Goal: Navigation & Orientation: Find specific page/section

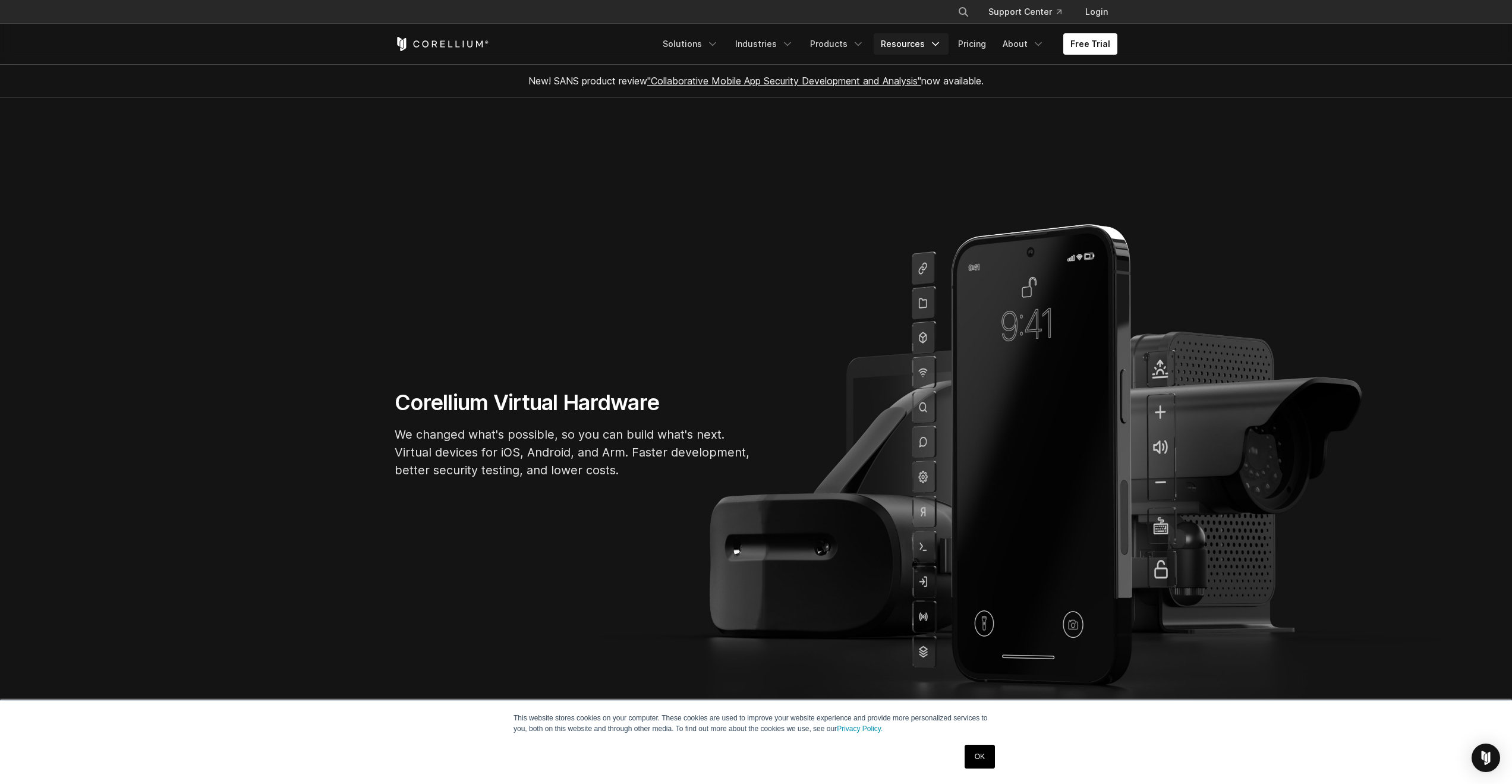
click at [904, 43] on link "Resources" at bounding box center [911, 44] width 75 height 21
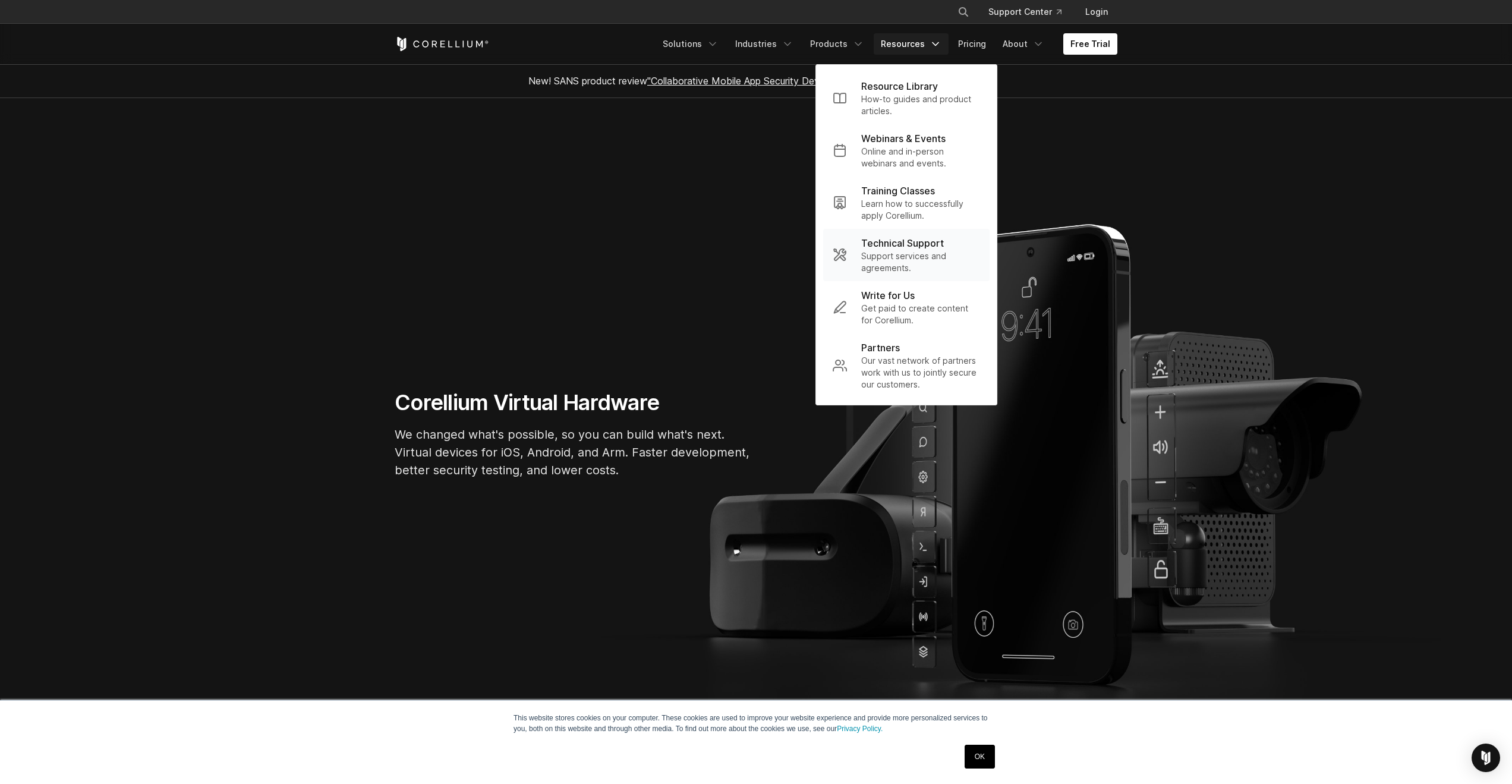
click at [898, 254] on p "Support services and agreements." at bounding box center [921, 262] width 119 height 24
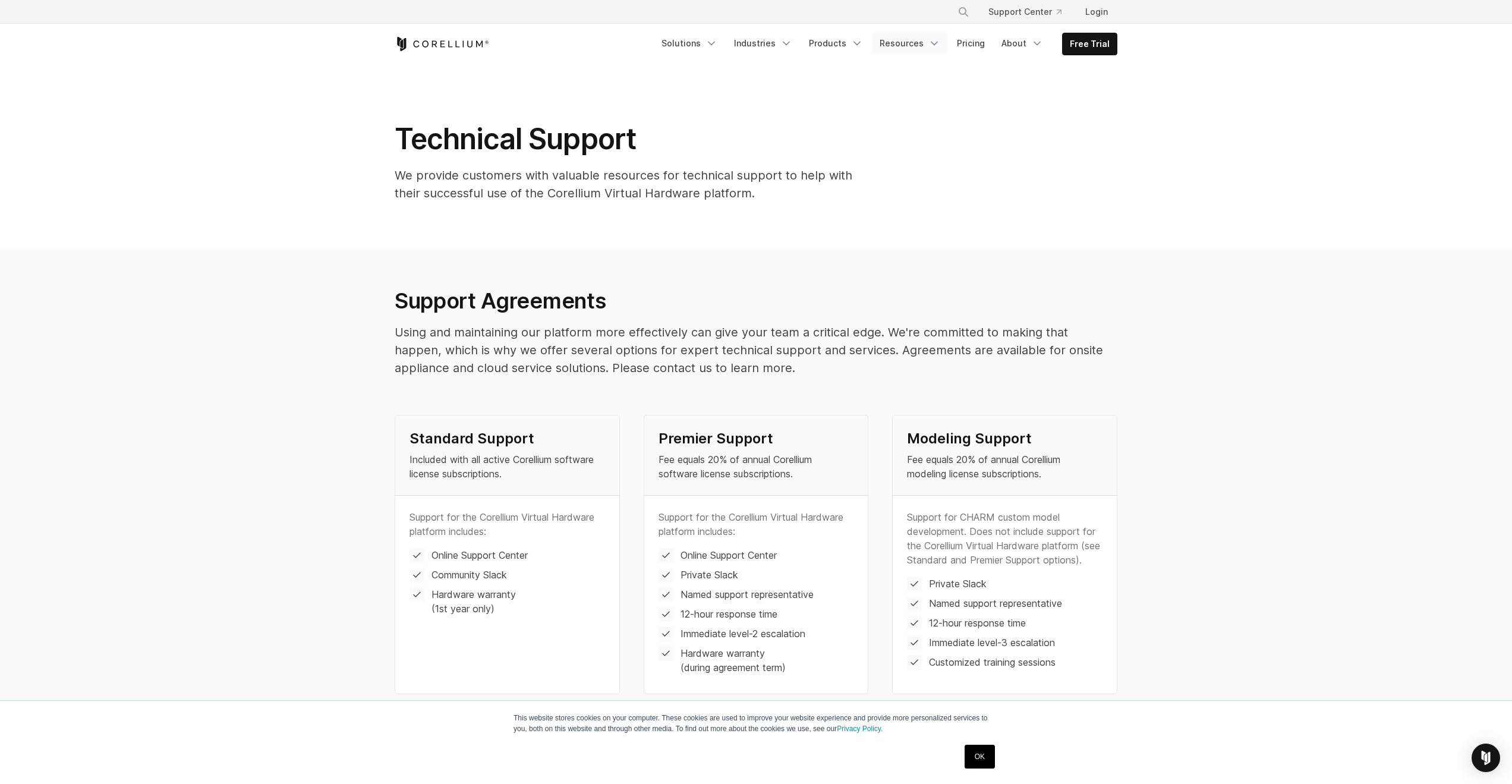
click at [899, 50] on link "Resources" at bounding box center [909, 43] width 75 height 21
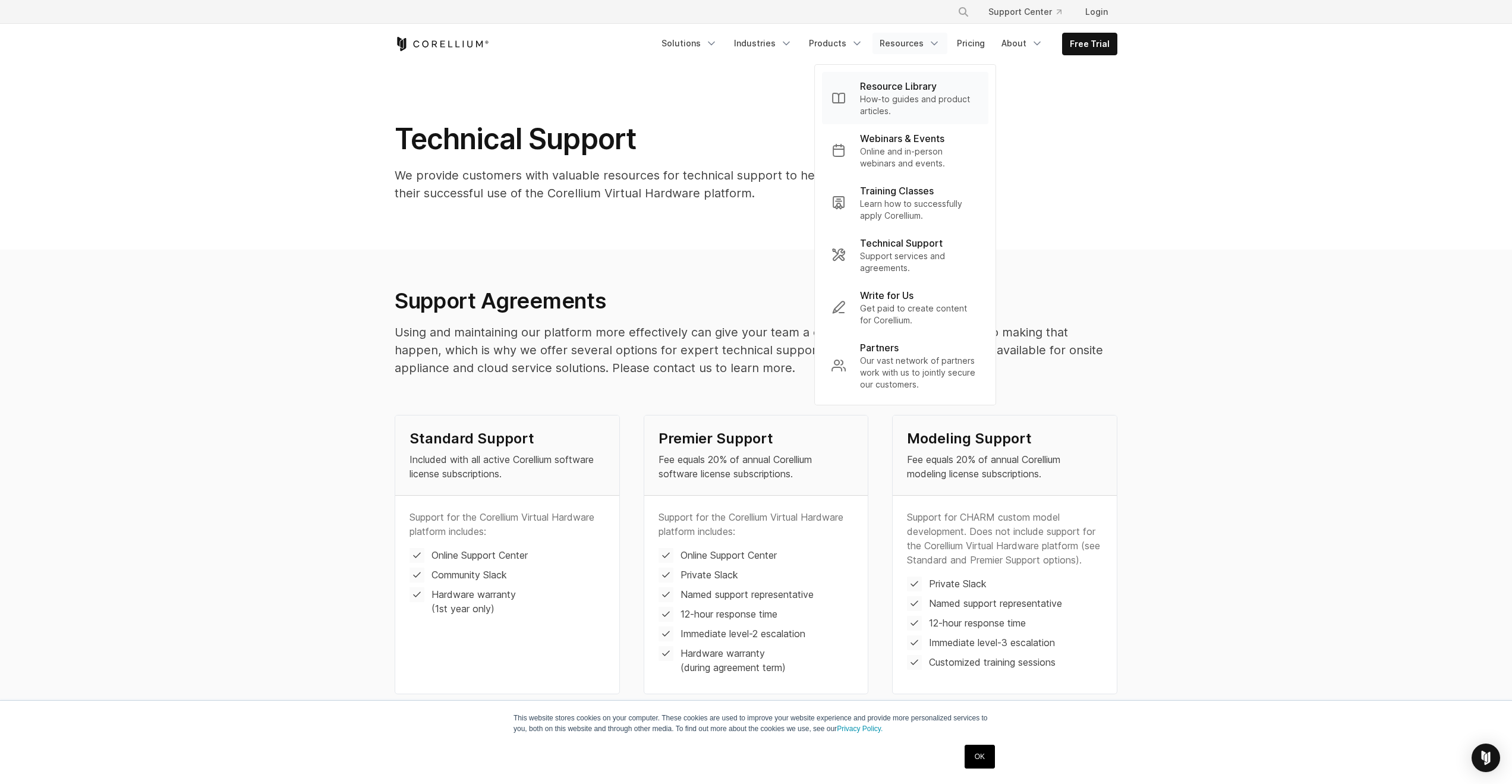
click at [896, 90] on p "Resource Library" at bounding box center [898, 86] width 77 height 14
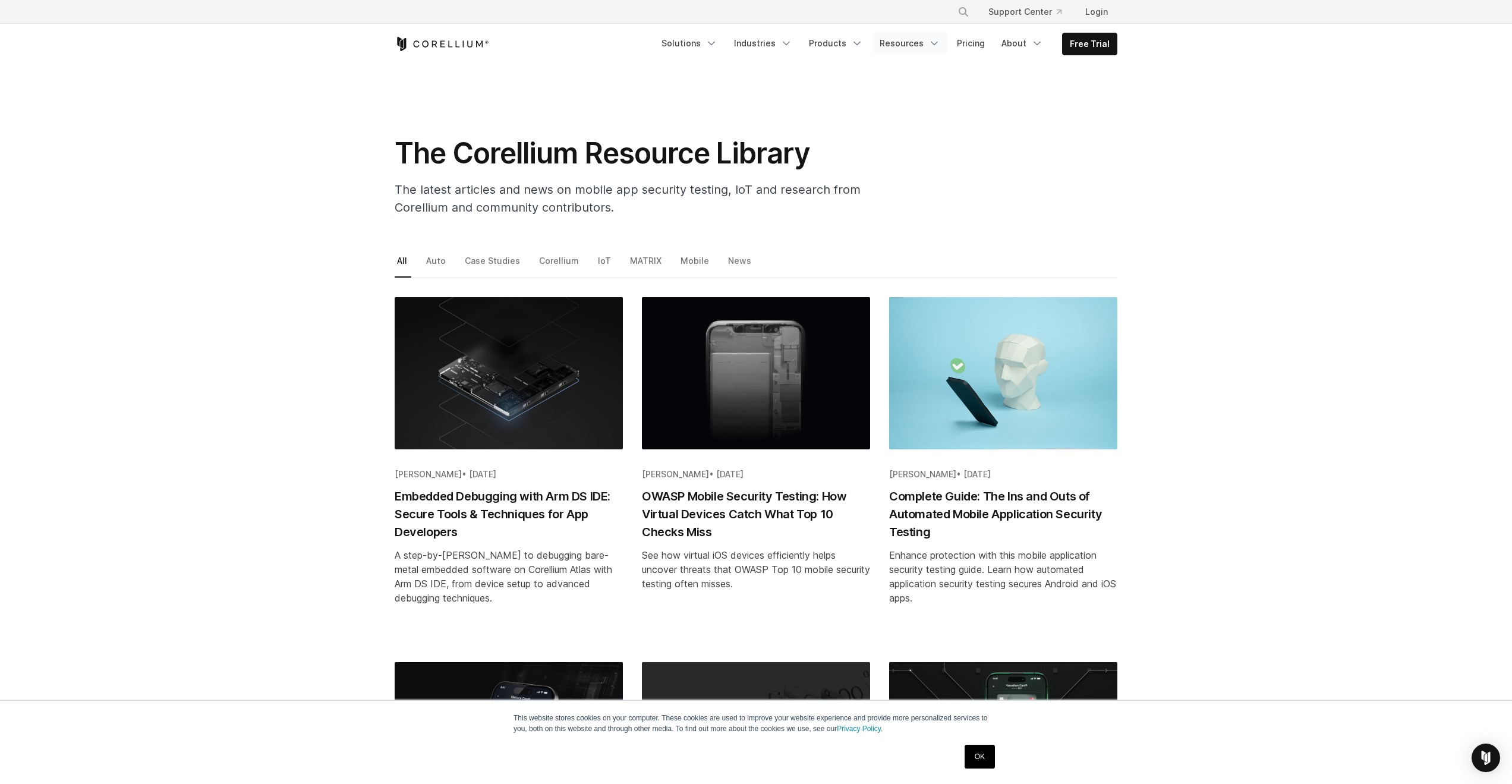
click at [913, 48] on link "Resources" at bounding box center [909, 43] width 75 height 21
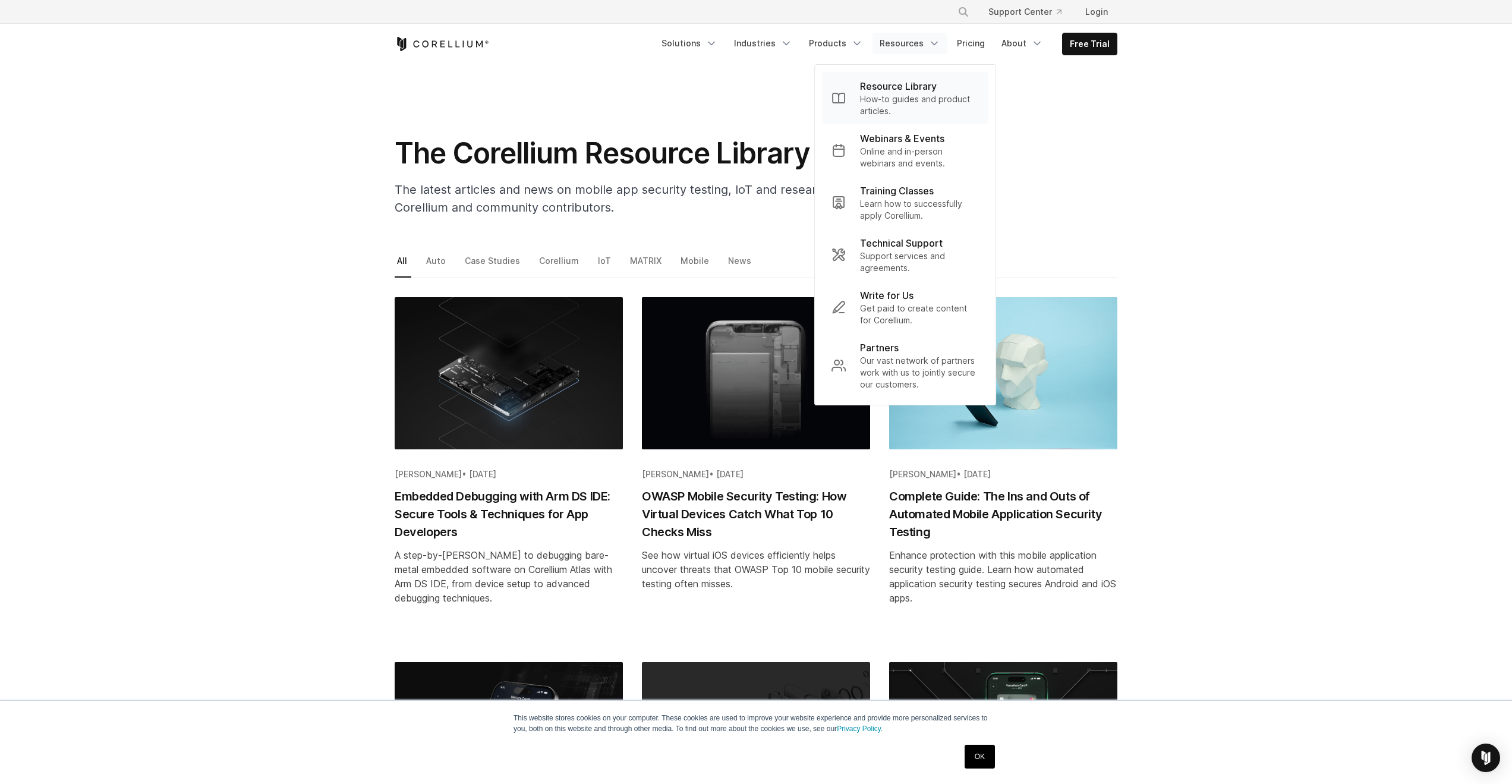
click at [899, 85] on p "Resource Library" at bounding box center [898, 86] width 77 height 14
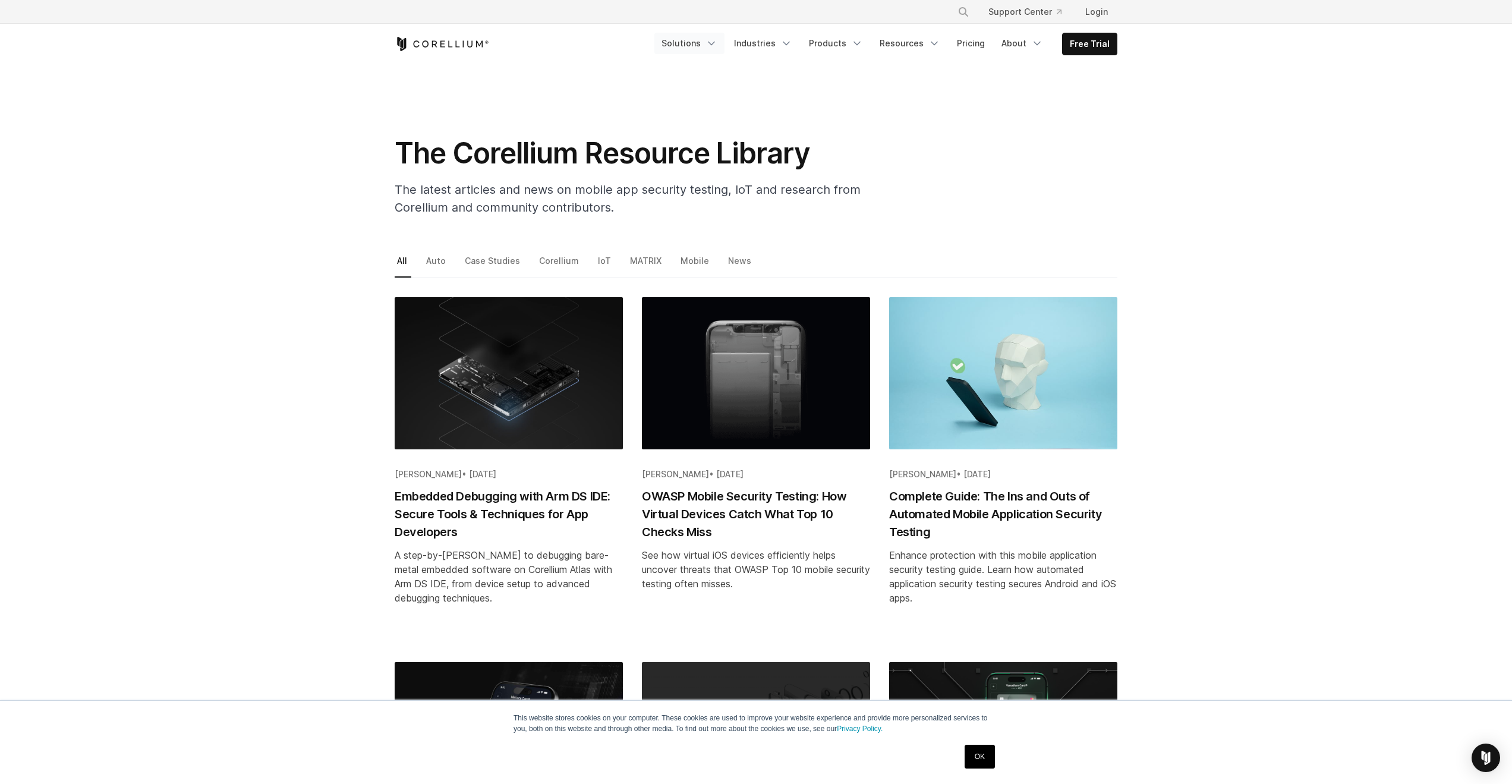
click at [709, 44] on link "Solutions" at bounding box center [690, 43] width 70 height 21
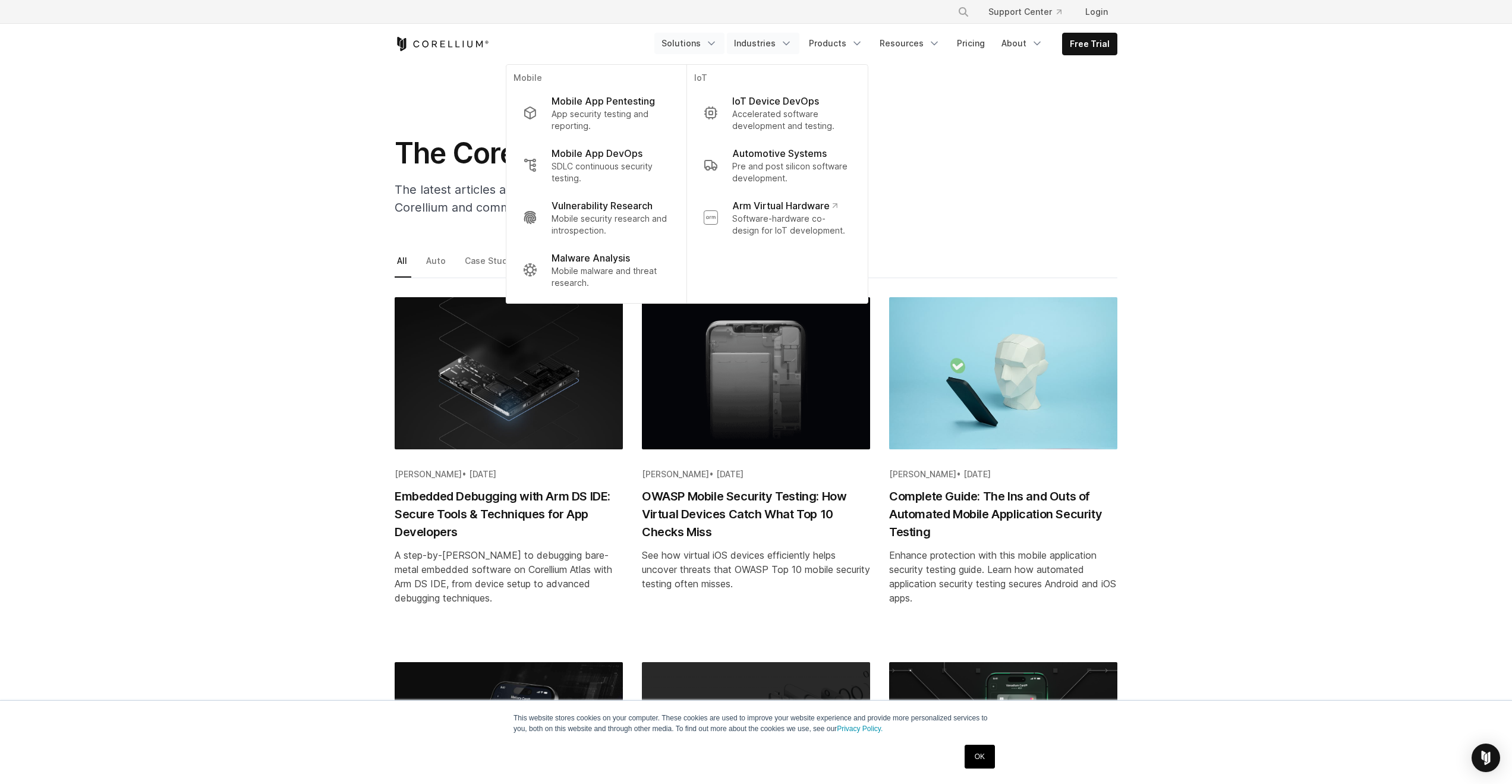
click at [762, 42] on link "Industries" at bounding box center [764, 43] width 73 height 21
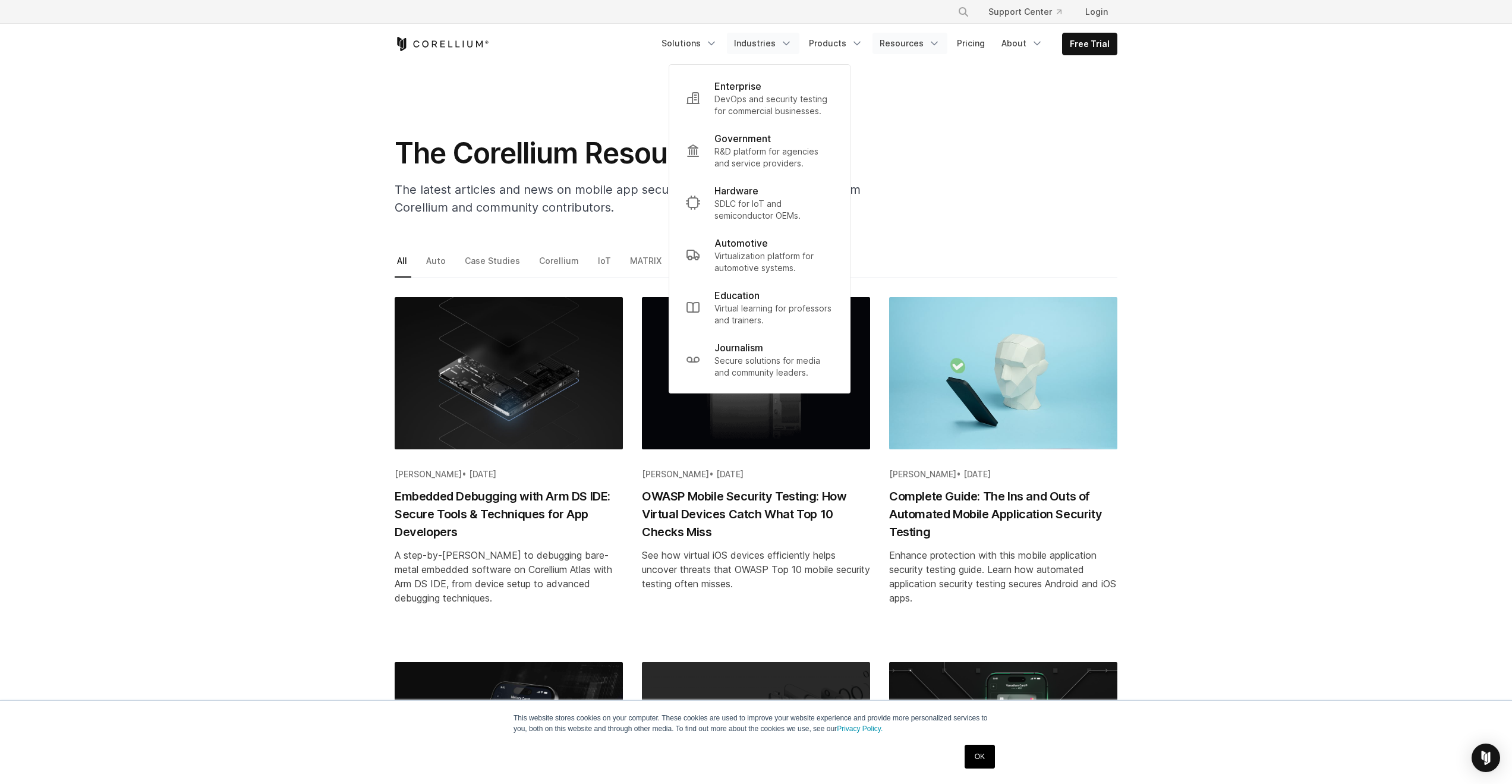
click at [930, 43] on link "Resources" at bounding box center [909, 43] width 75 height 21
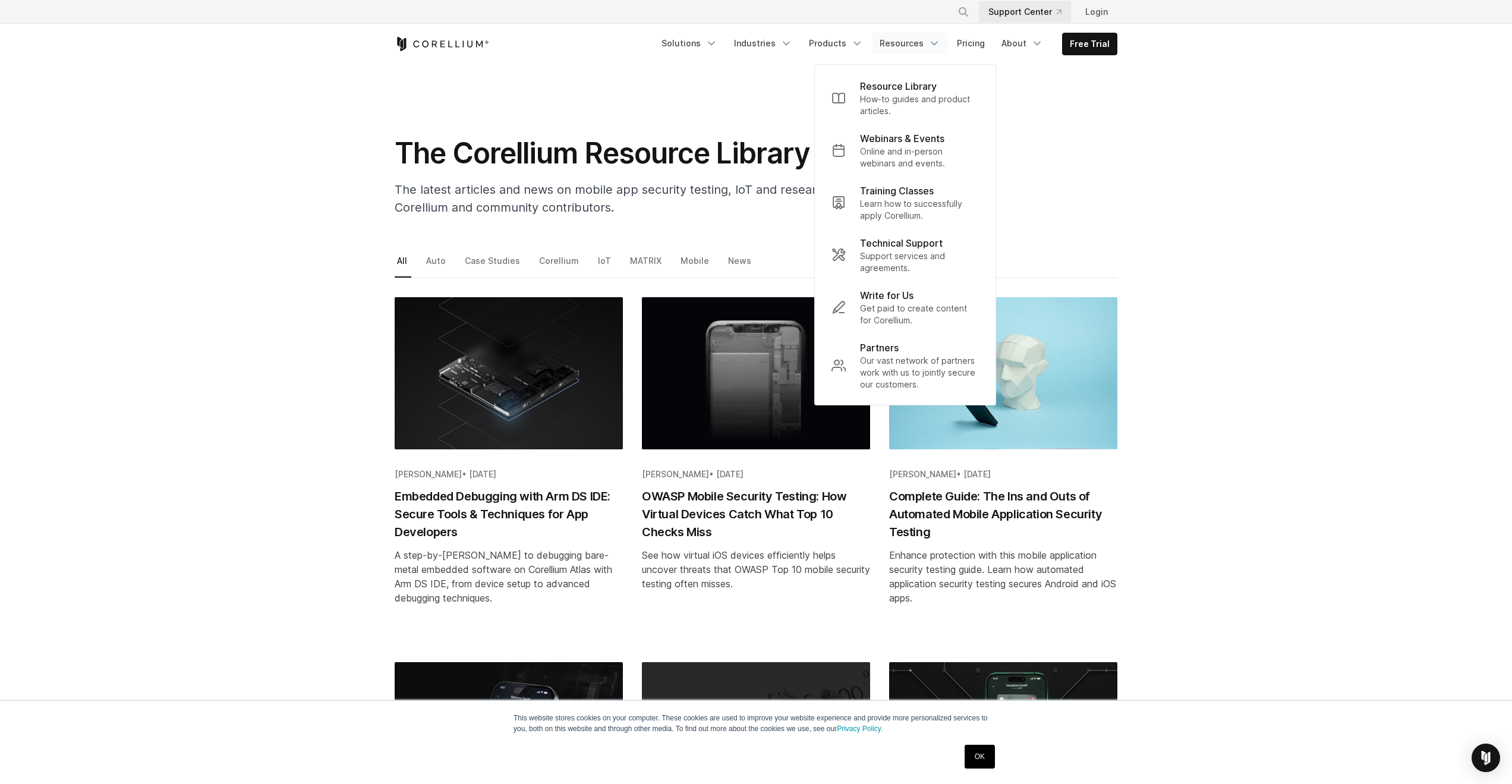
click at [1030, 14] on link "Support Center" at bounding box center [1025, 12] width 92 height 21
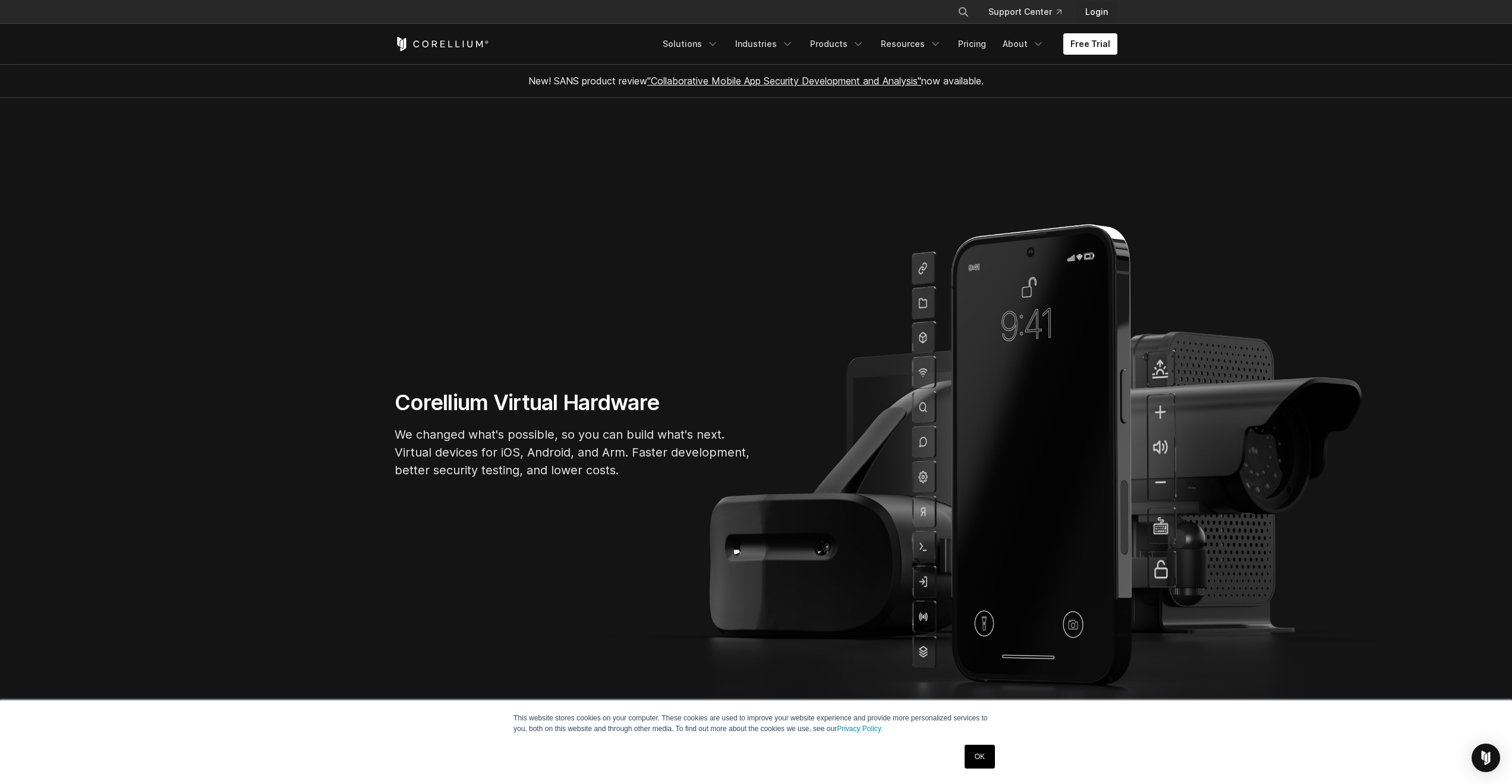
click at [1086, 12] on link "Login" at bounding box center [1096, 12] width 42 height 21
